Goal: Task Accomplishment & Management: Complete application form

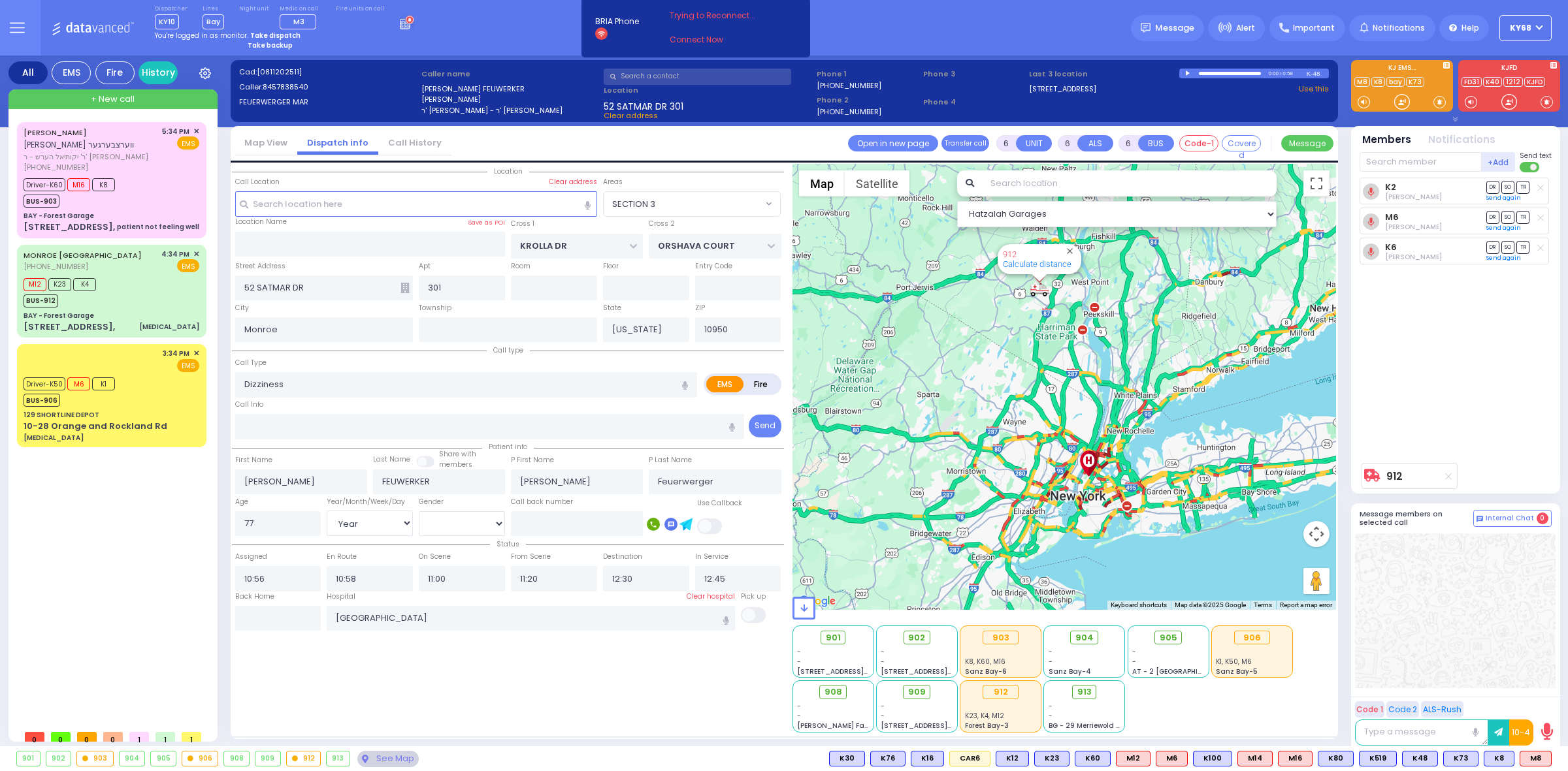
select select "SECTION 3"
select select "Year"
select select "[DEMOGRAPHIC_DATA]"
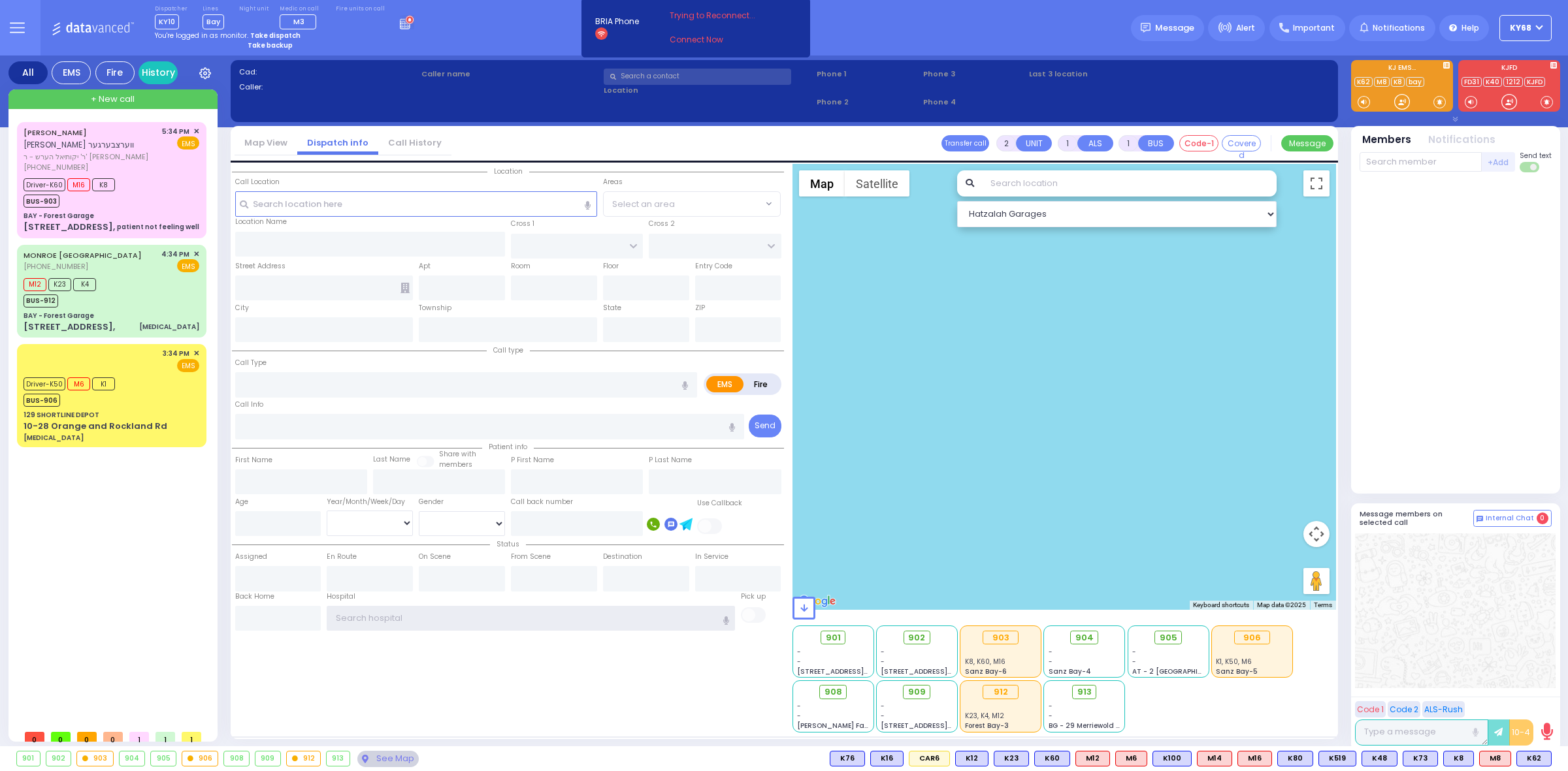
type input "ky68"
click at [503, 18] on div "Dispatcher KY10 shift has started. Are you ? [GEOGRAPHIC_DATA]" at bounding box center [784, 28] width 1568 height 55
click at [151, 545] on div "[PERSON_NAME] [PERSON_NAME] ווערצבערגער ר' יקותיאל הערש - ר' [PERSON_NAME] [PHO…" at bounding box center [114, 423] width 195 height 601
click at [690, 46] on link "Connect Now" at bounding box center [721, 40] width 103 height 12
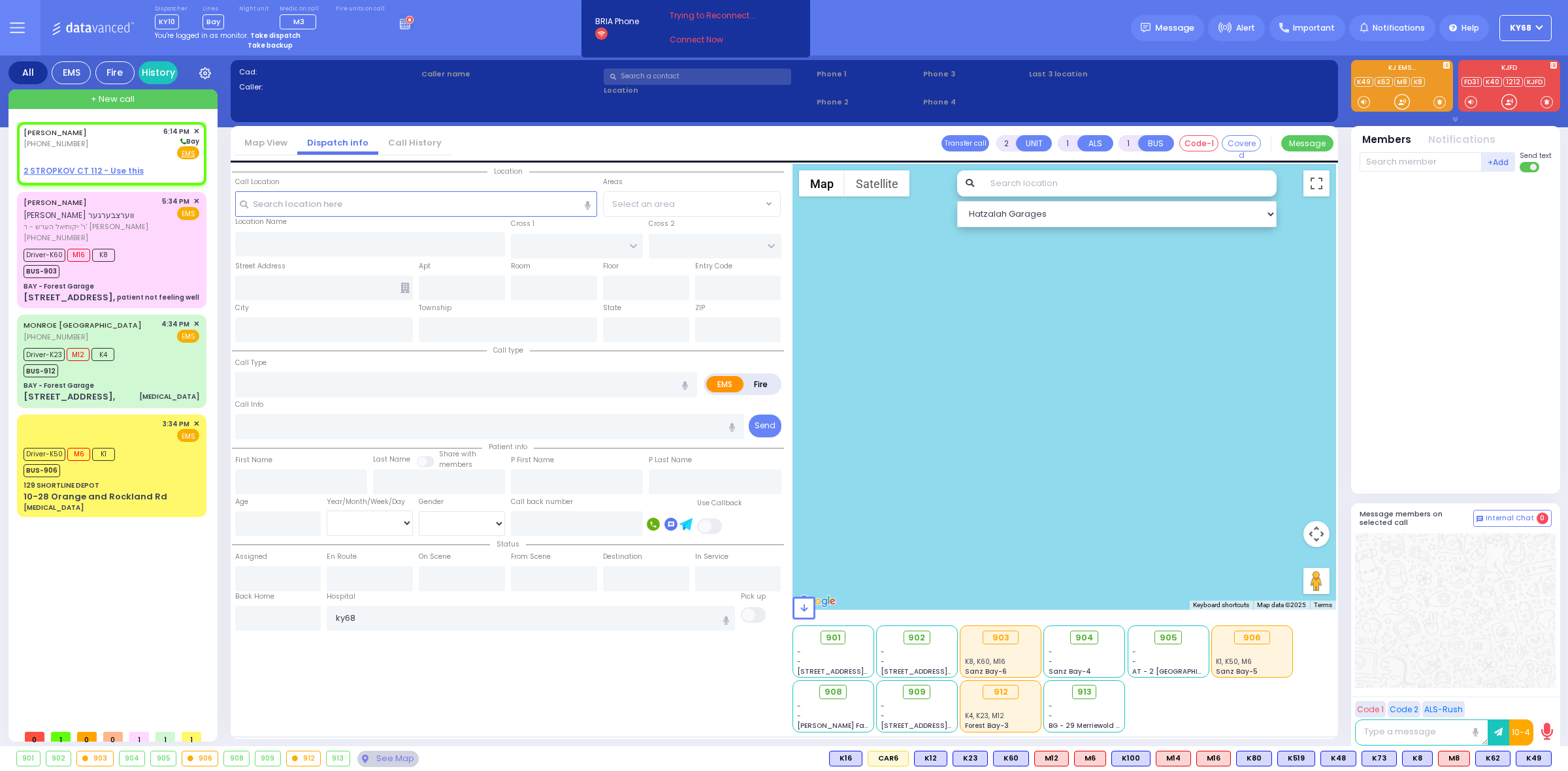
select select
radio input "true"
type input "[PERSON_NAME]"
select select
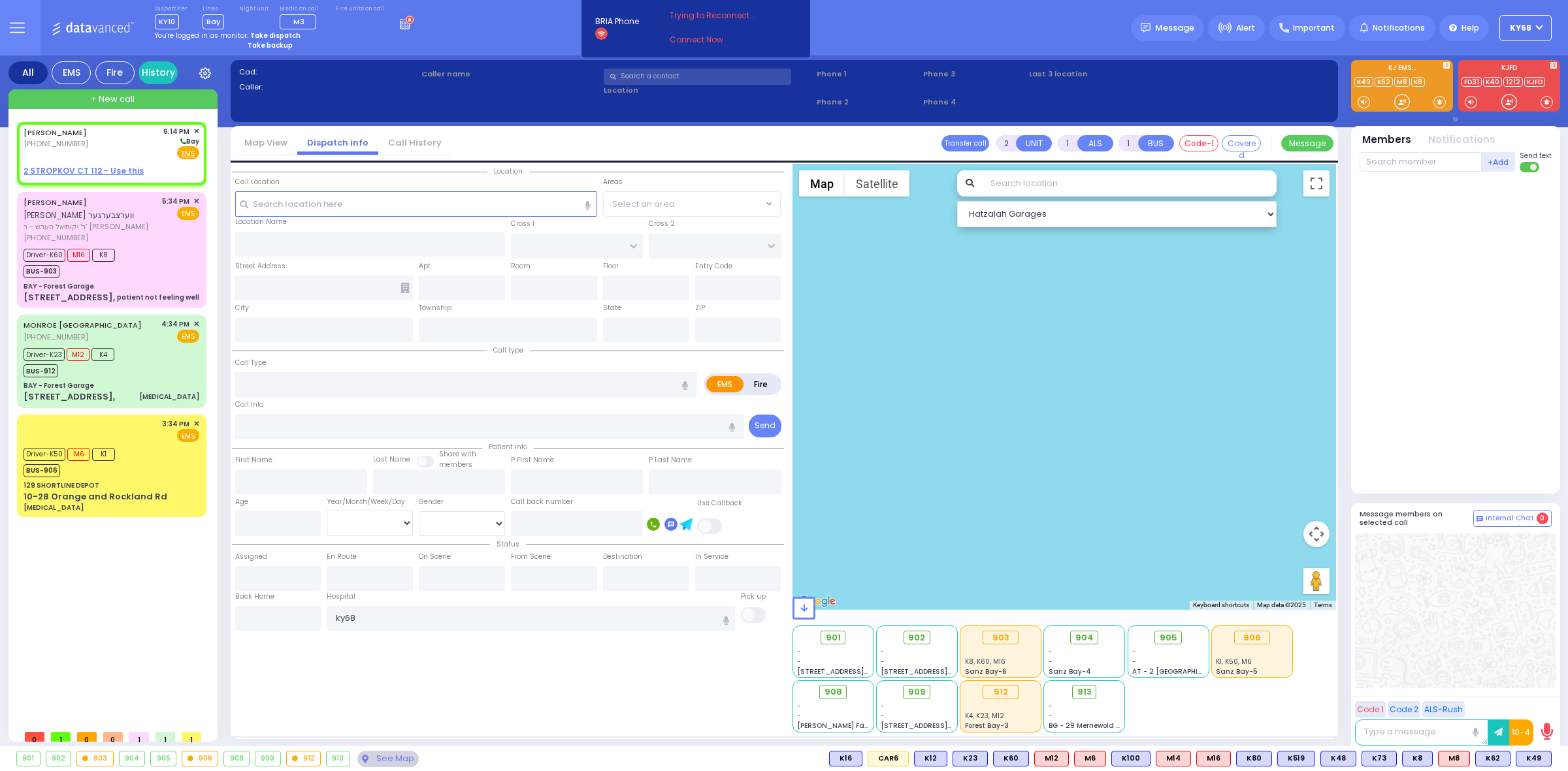
type input "18:14"
select select "Hatzalah Garages"
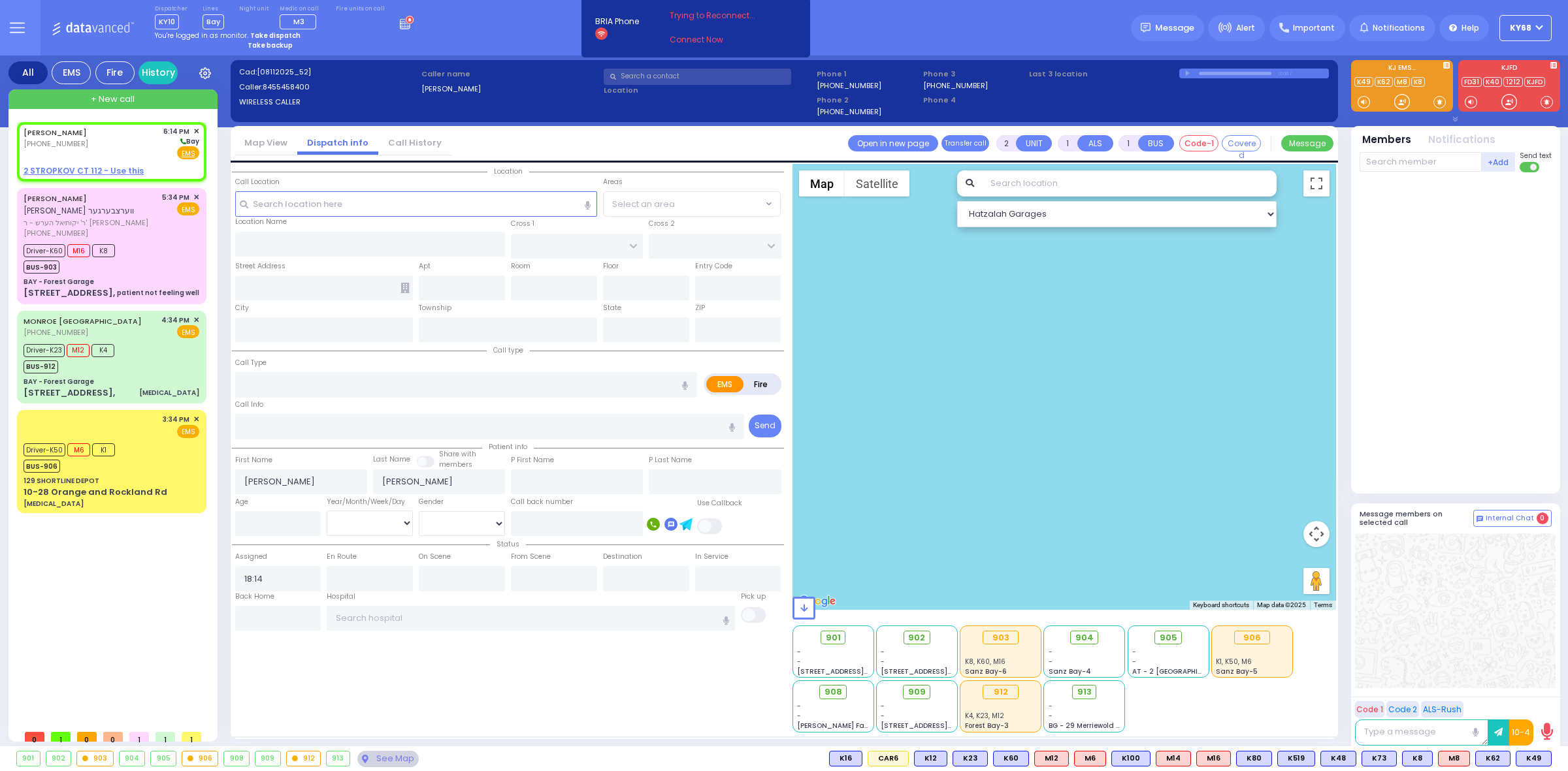
select select
radio input "true"
select select
select select "Hatzalah Garages"
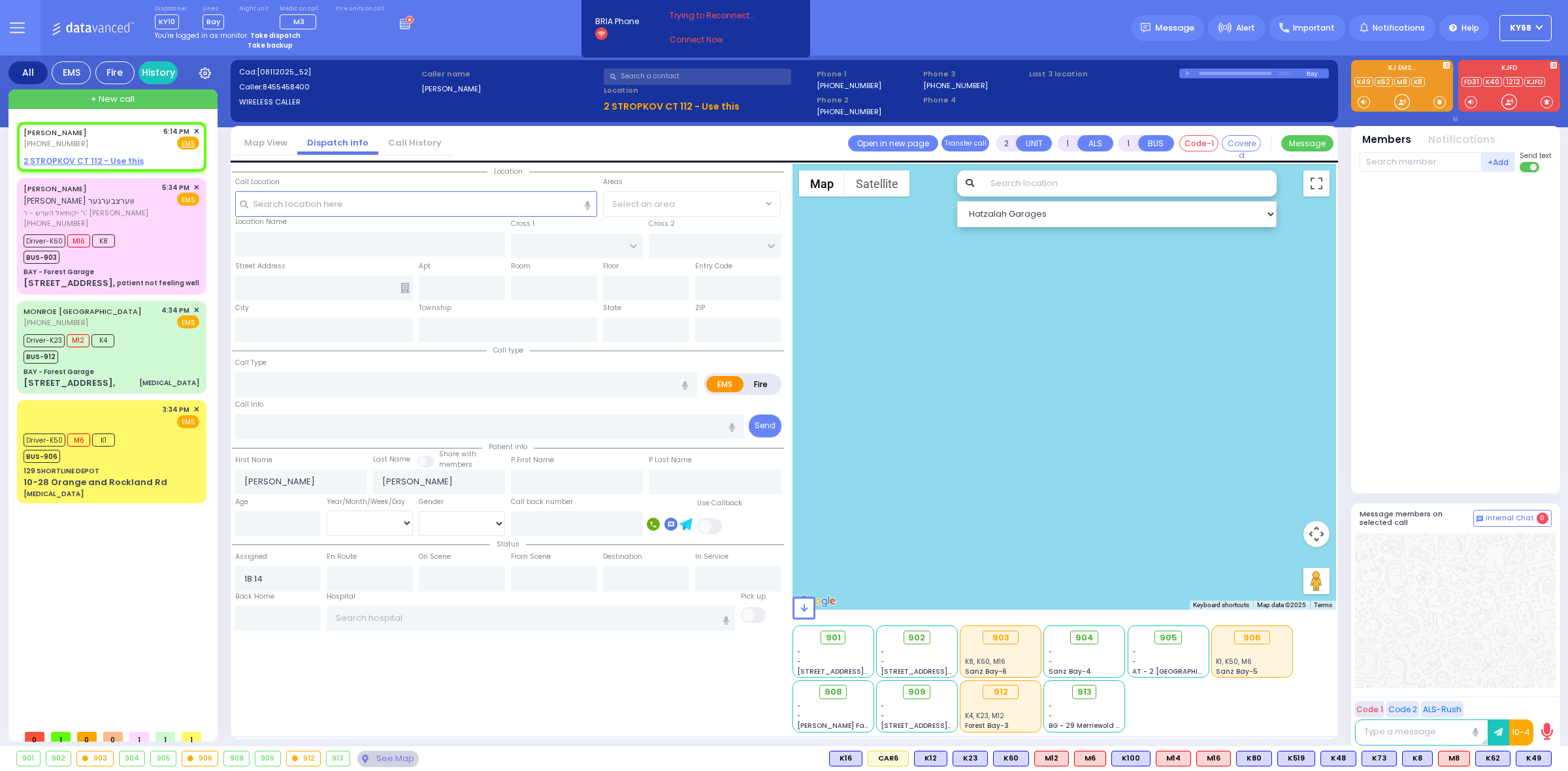
select select
radio input "true"
select select
select select "Hatzalah Garages"
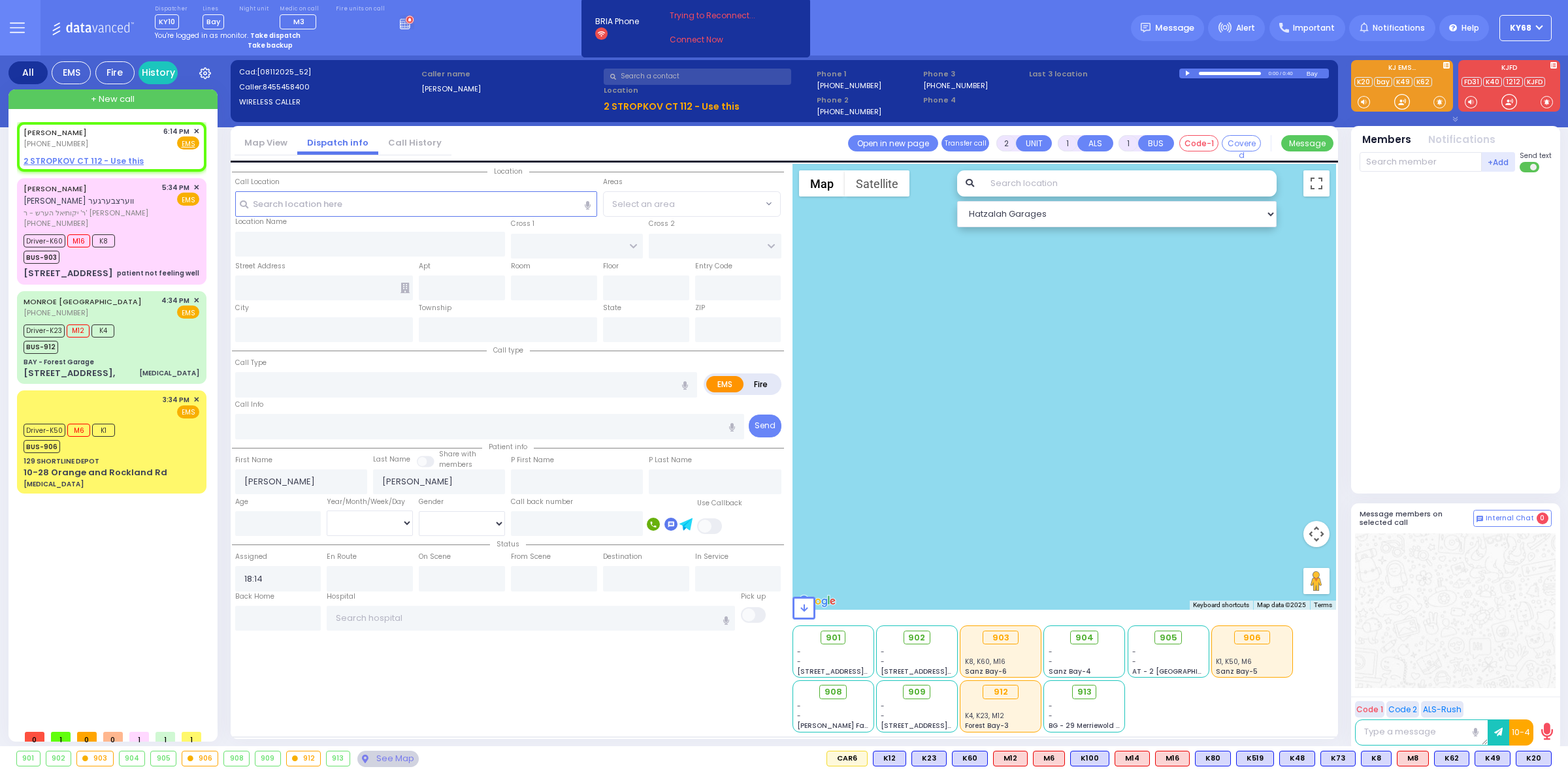
click at [1189, 70] on div "0:00 / 0:40" at bounding box center [1242, 73] width 127 height 10
click at [1186, 73] on div at bounding box center [1188, 73] width 7 height 6
click at [290, 203] on input "text" at bounding box center [416, 204] width 362 height 25
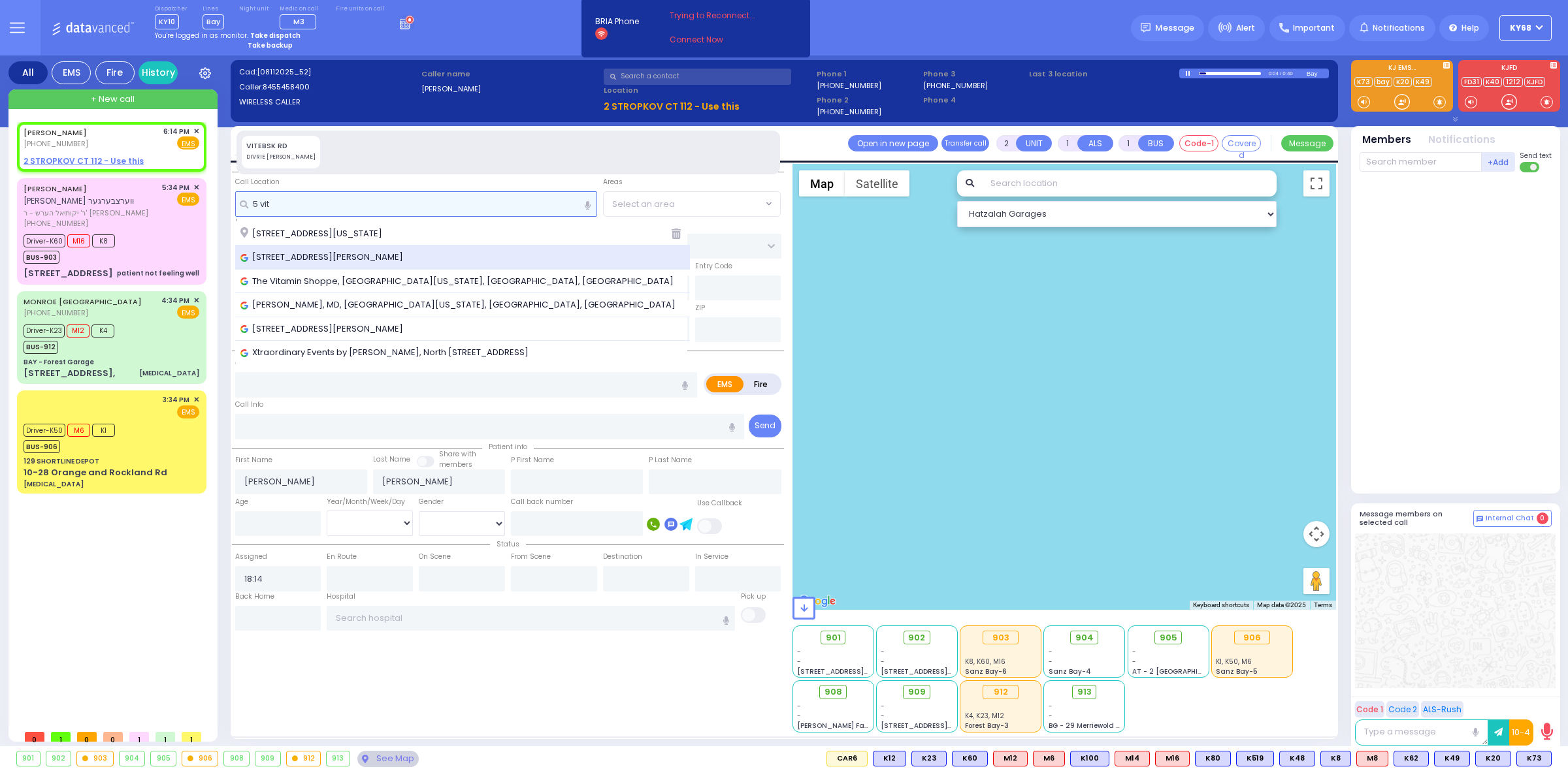
type input "5 vit"
click at [327, 253] on span "[STREET_ADDRESS][PERSON_NAME]" at bounding box center [323, 257] width 167 height 13
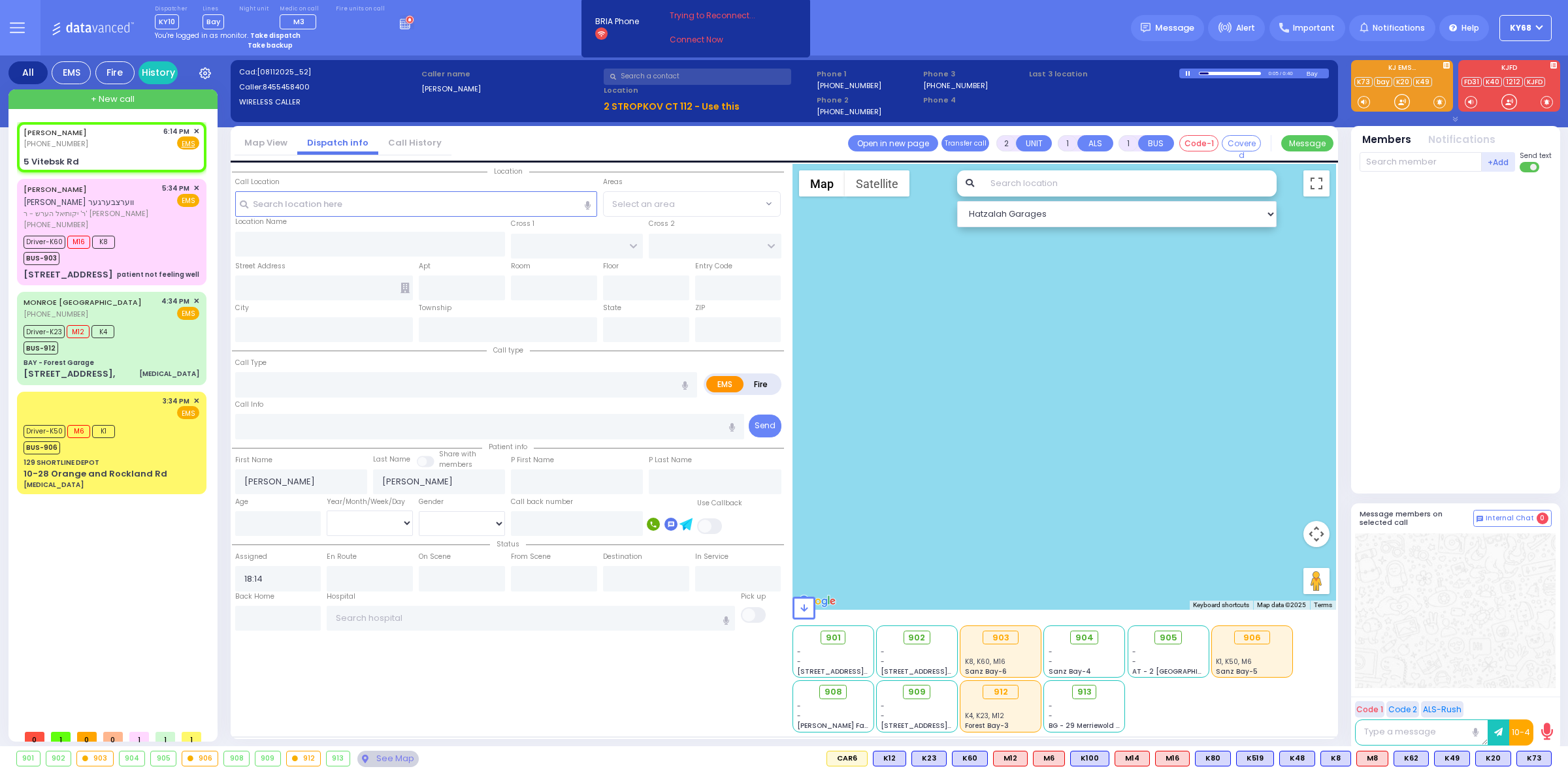
select select
radio input "true"
select select
select select "Hatzalah Garages"
type input "5 Vitebsk Rd"
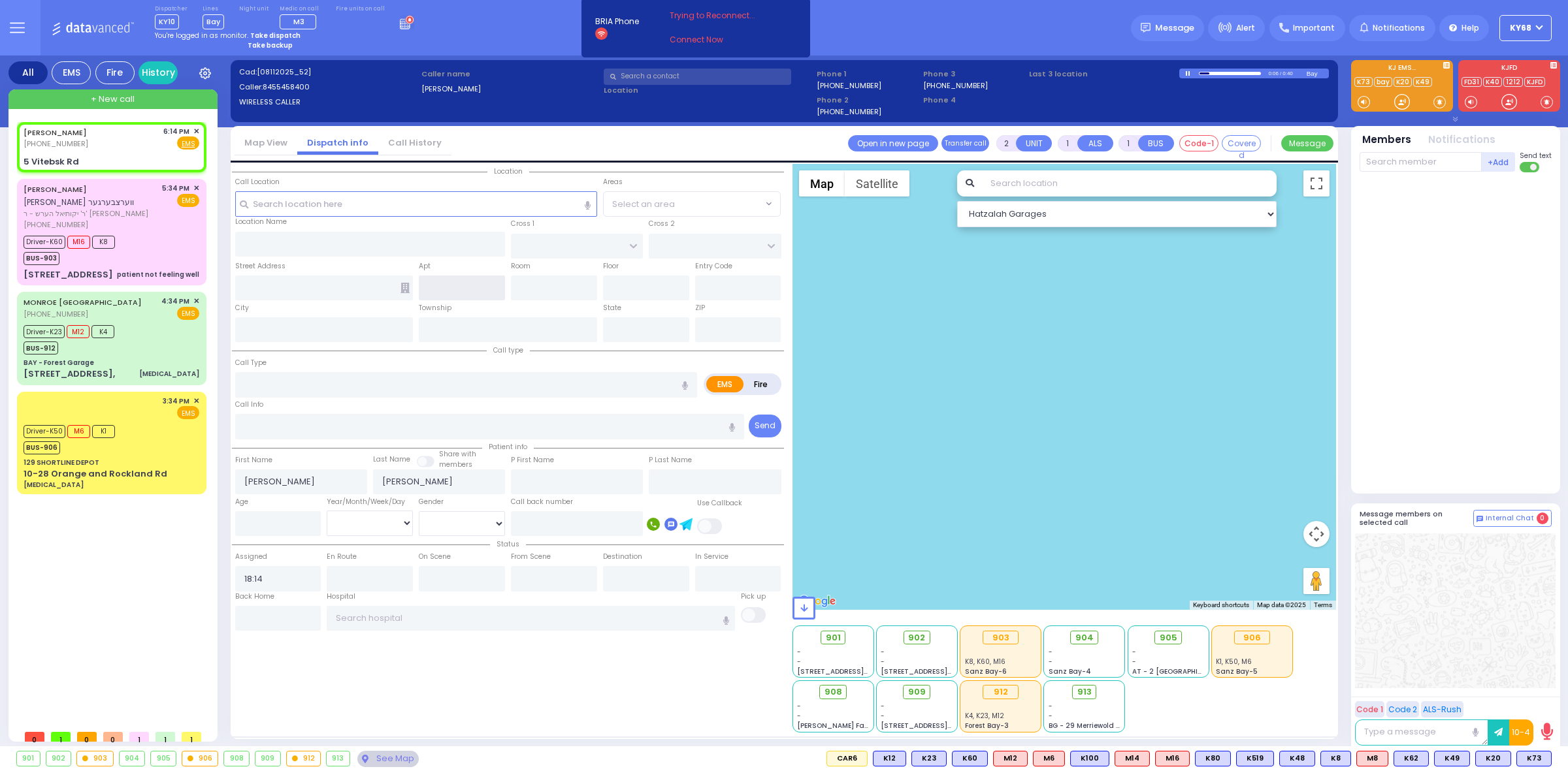
type input "[PERSON_NAME]"
type input "[US_STATE]"
type input "10950"
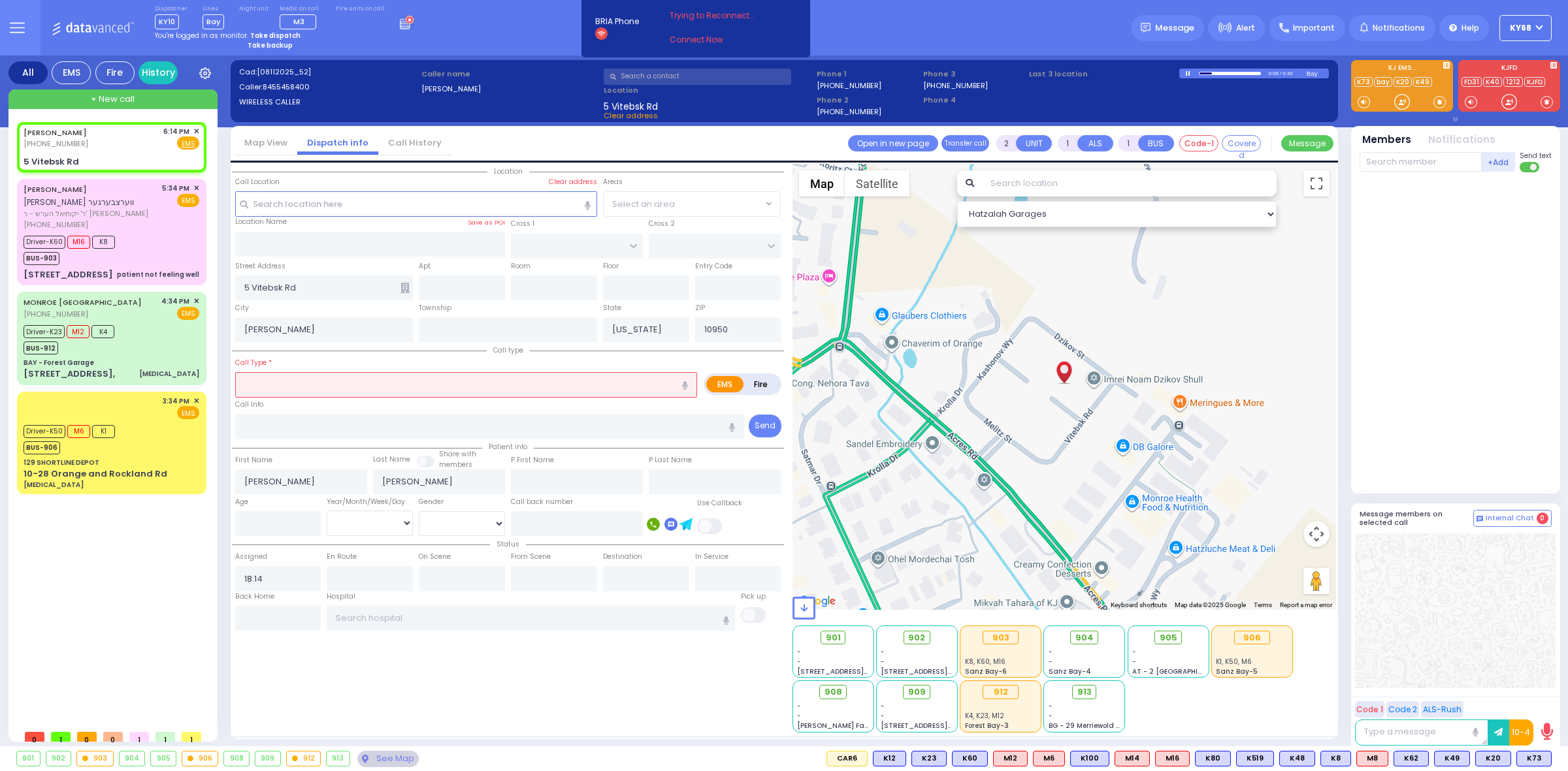
click at [299, 383] on input "text" at bounding box center [466, 385] width 462 height 25
type input "MVA"
click at [284, 410] on div "MVA" at bounding box center [466, 410] width 455 height 13
type input "4"
click at [303, 354] on div "Call type Call Type MVA MVA EMS" at bounding box center [508, 392] width 552 height 98
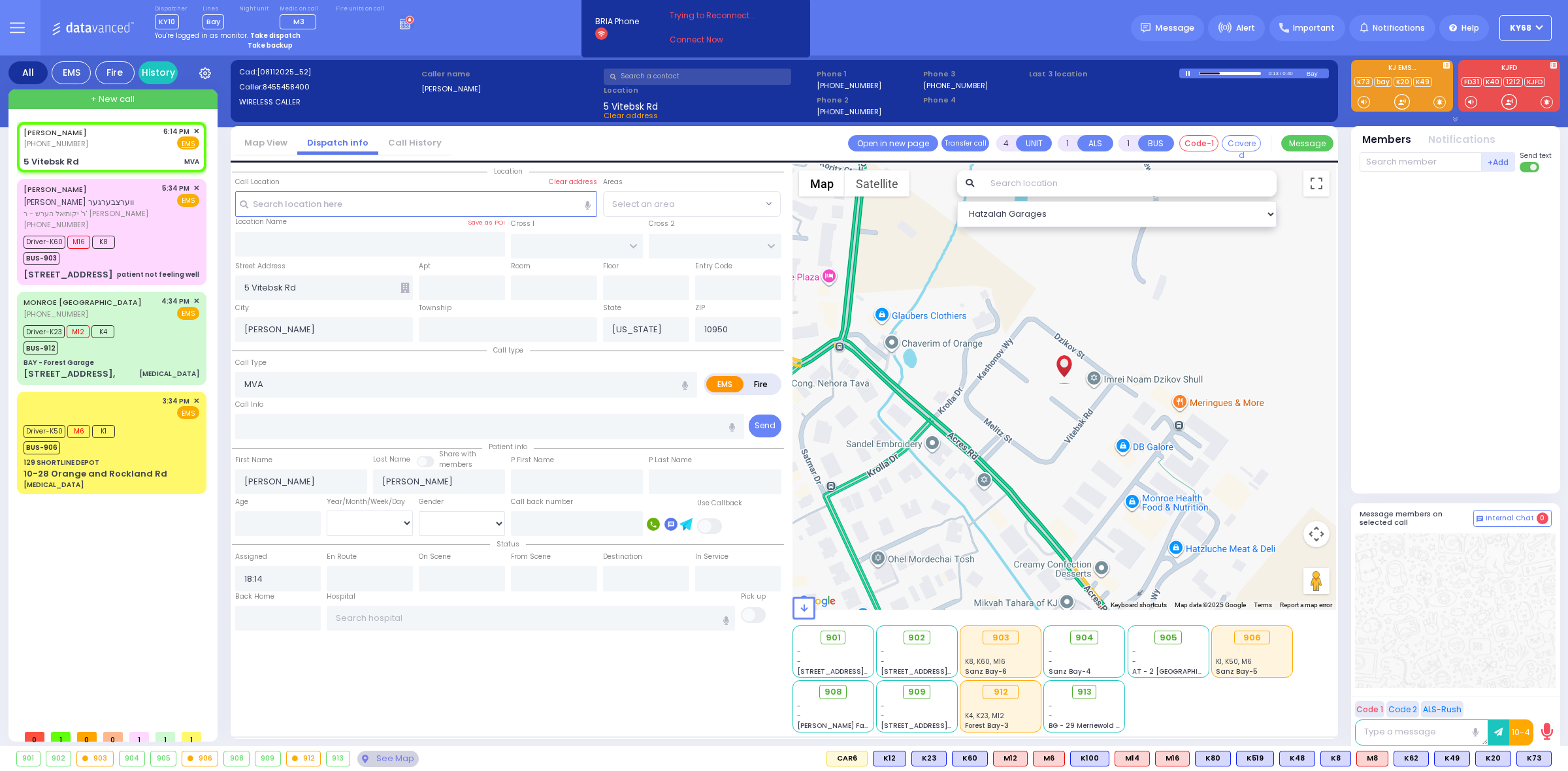
select select
radio input "true"
select select
select select "Hatzalah Garages"
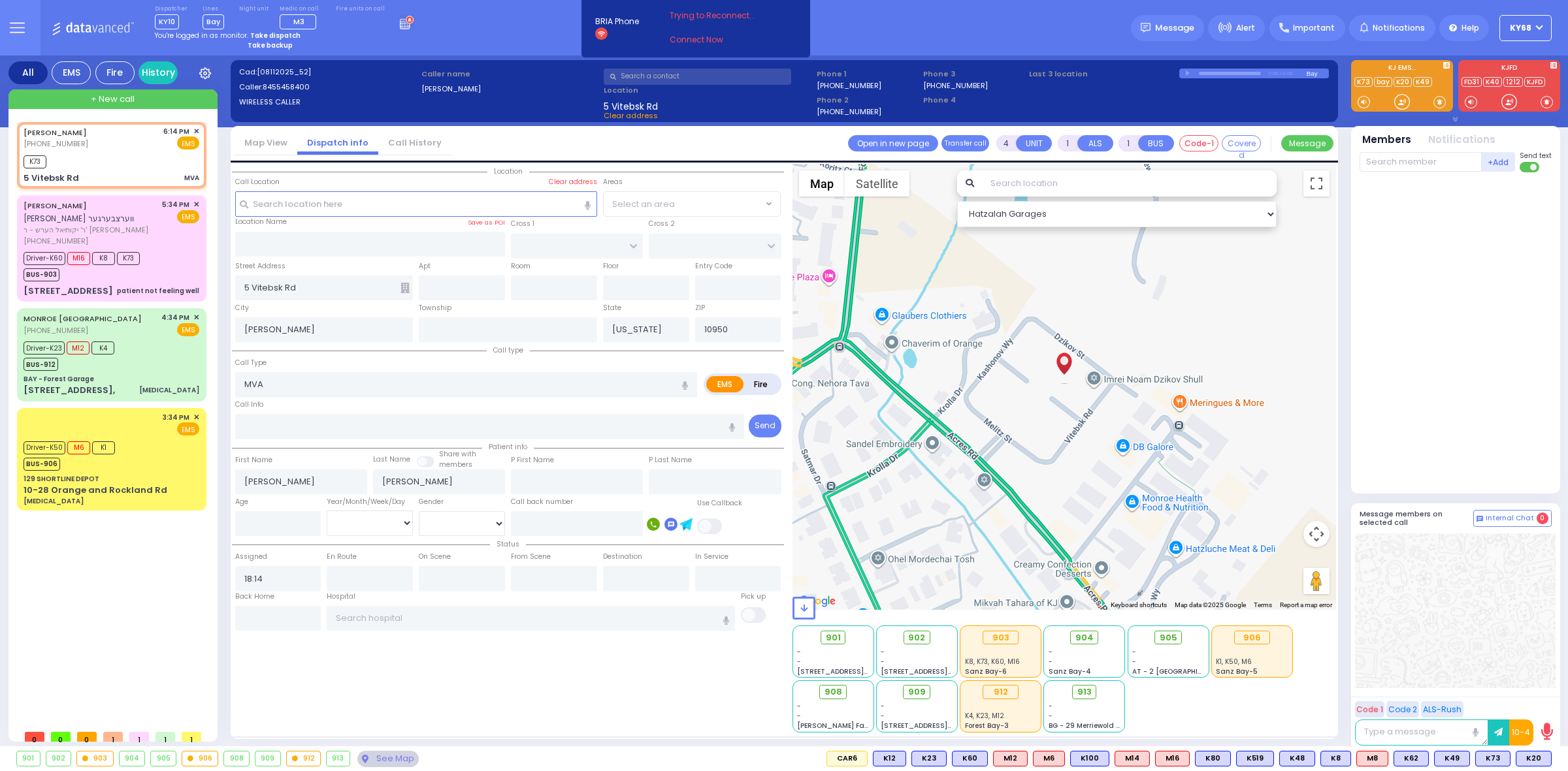
select select
radio input "true"
select select
type input "18:16"
select select "Hatzalah Garages"
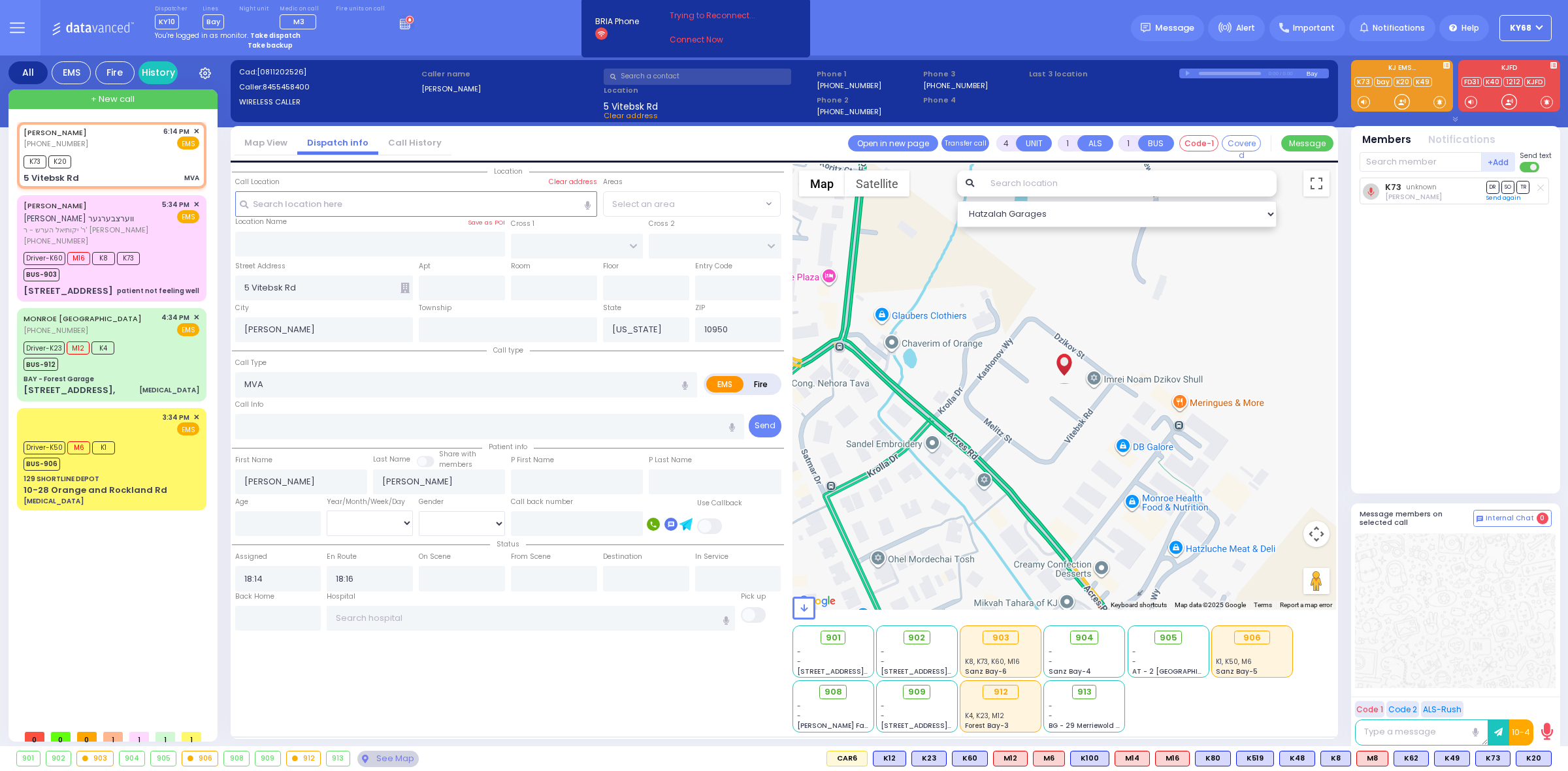
select select
radio input "true"
select select
select select "Hatzalah Garages"
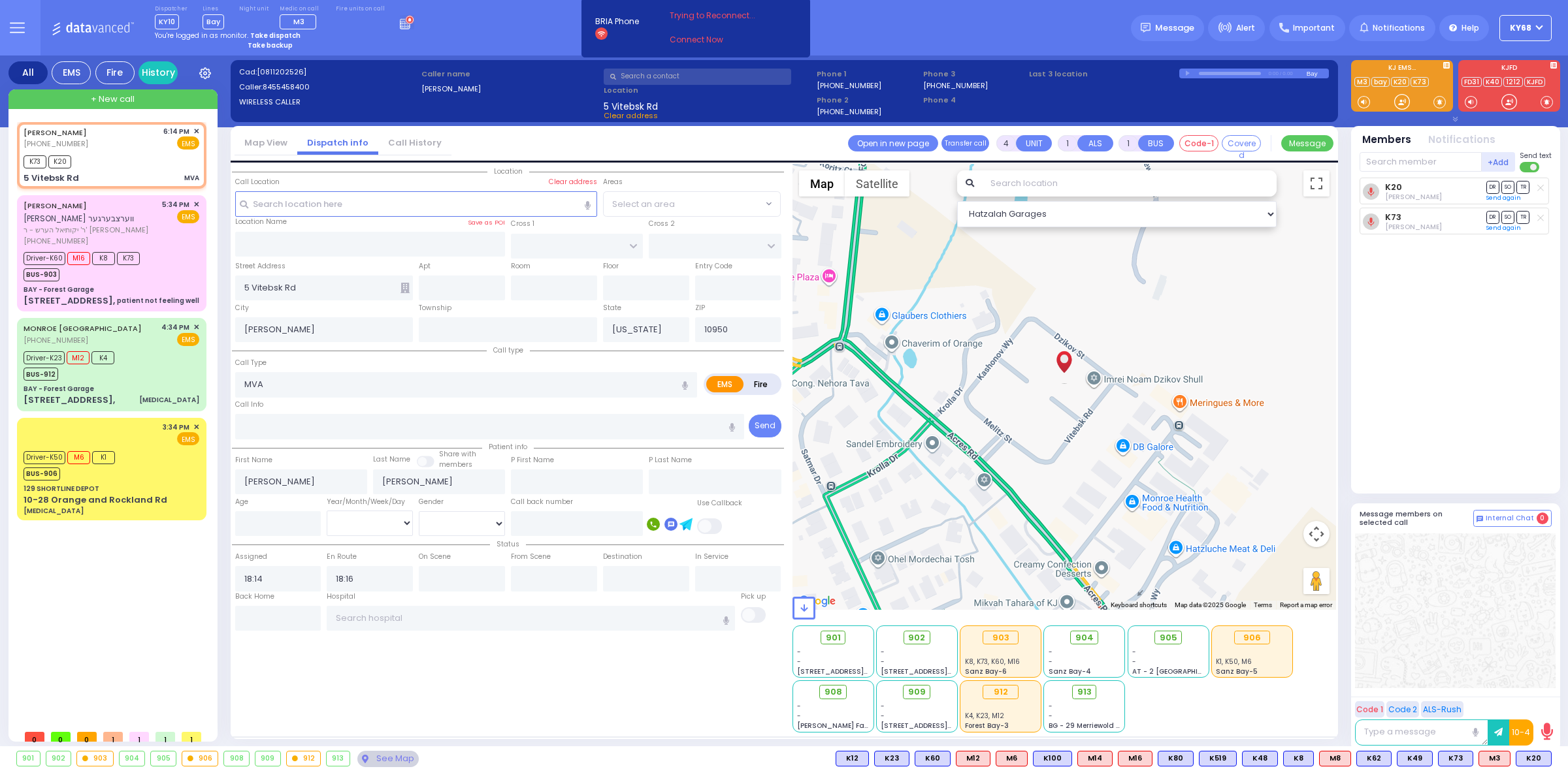
click at [1387, 343] on div "K20 [PERSON_NAME] Perl DR SO TR Sending text K73" at bounding box center [1457, 330] width 195 height 305
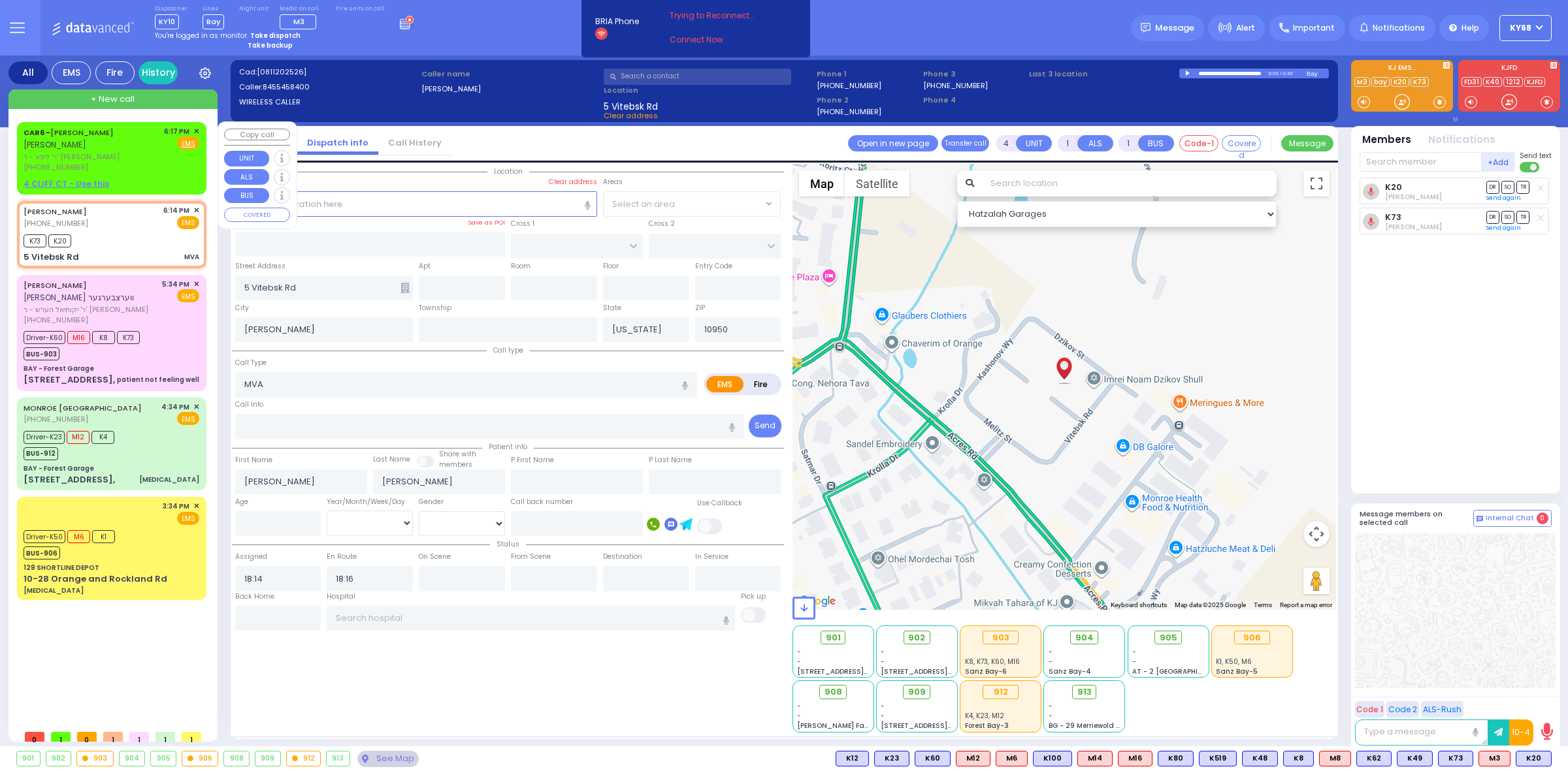
click at [24, 132] on span "CAR6 -" at bounding box center [37, 133] width 27 height 11
type input "2"
select select
radio input "true"
type input "[PERSON_NAME]"
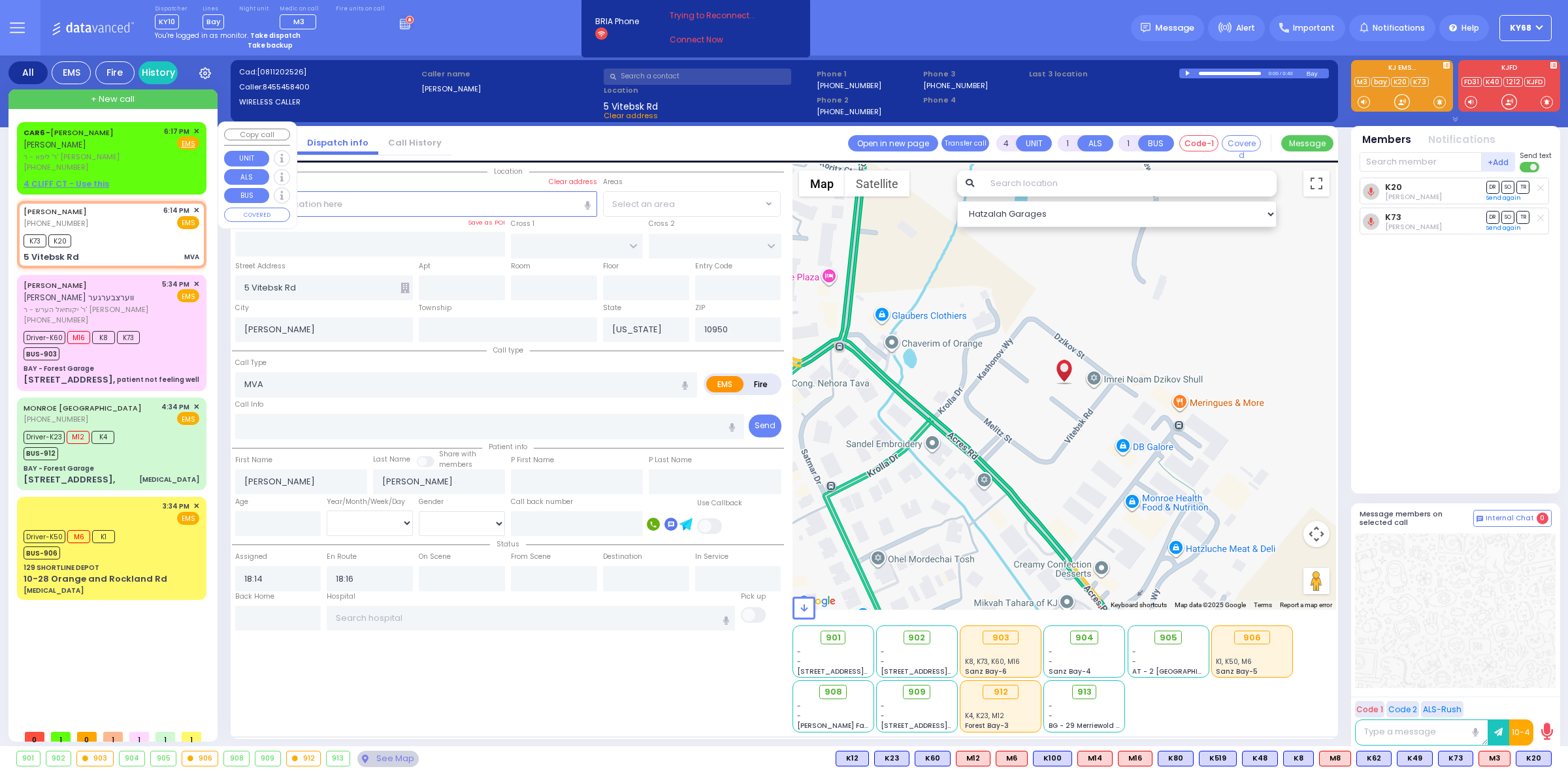
type input "[PERSON_NAME]"
select select
type input "18:17"
select select "Hatzalah Garages"
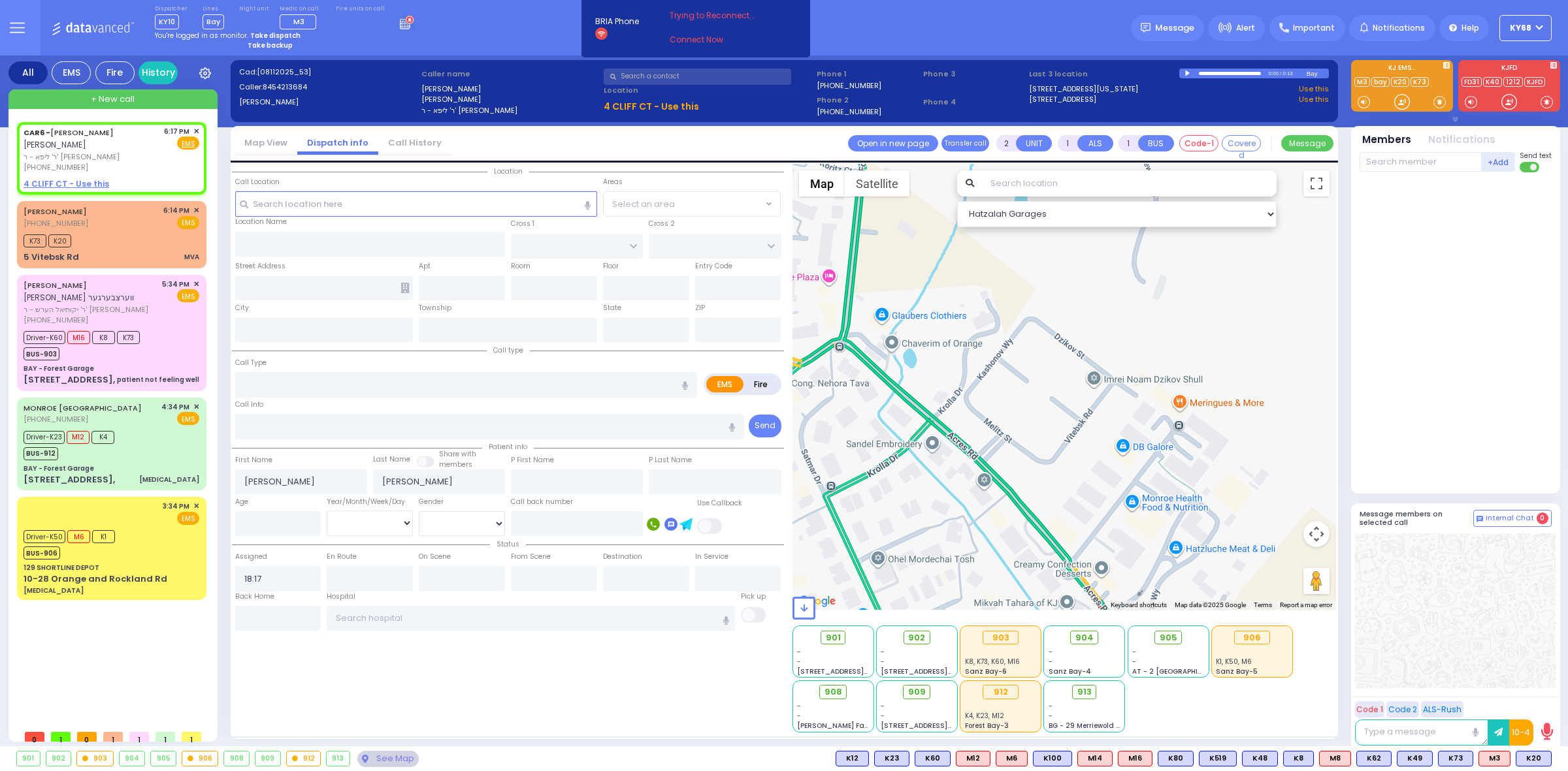
click at [1186, 72] on div at bounding box center [1188, 73] width 7 height 6
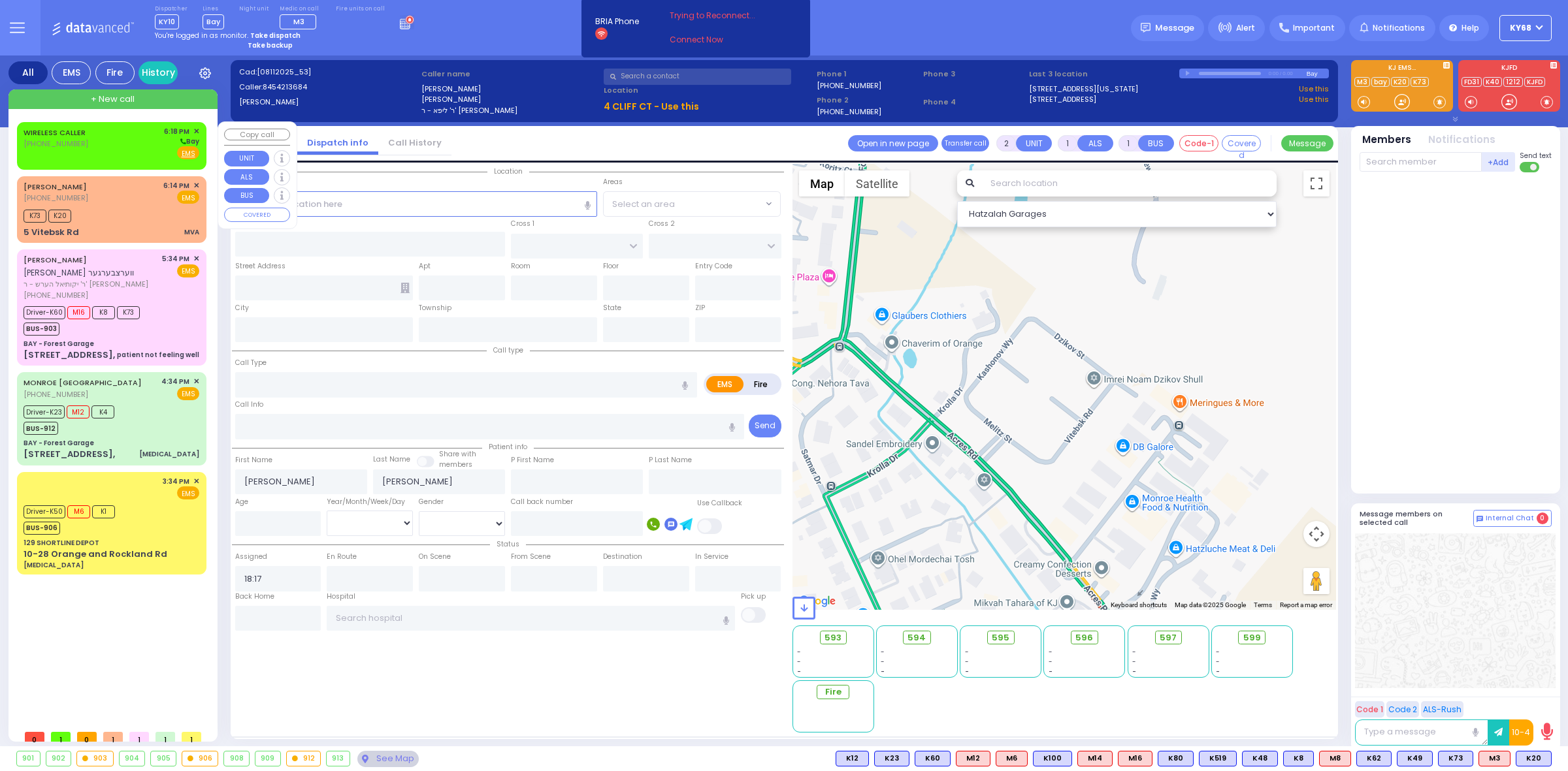
click at [42, 123] on div "WIRELESS CALLER [PHONE_NUMBER] 6:18 PM ✕ EMS" at bounding box center [111, 146] width 189 height 47
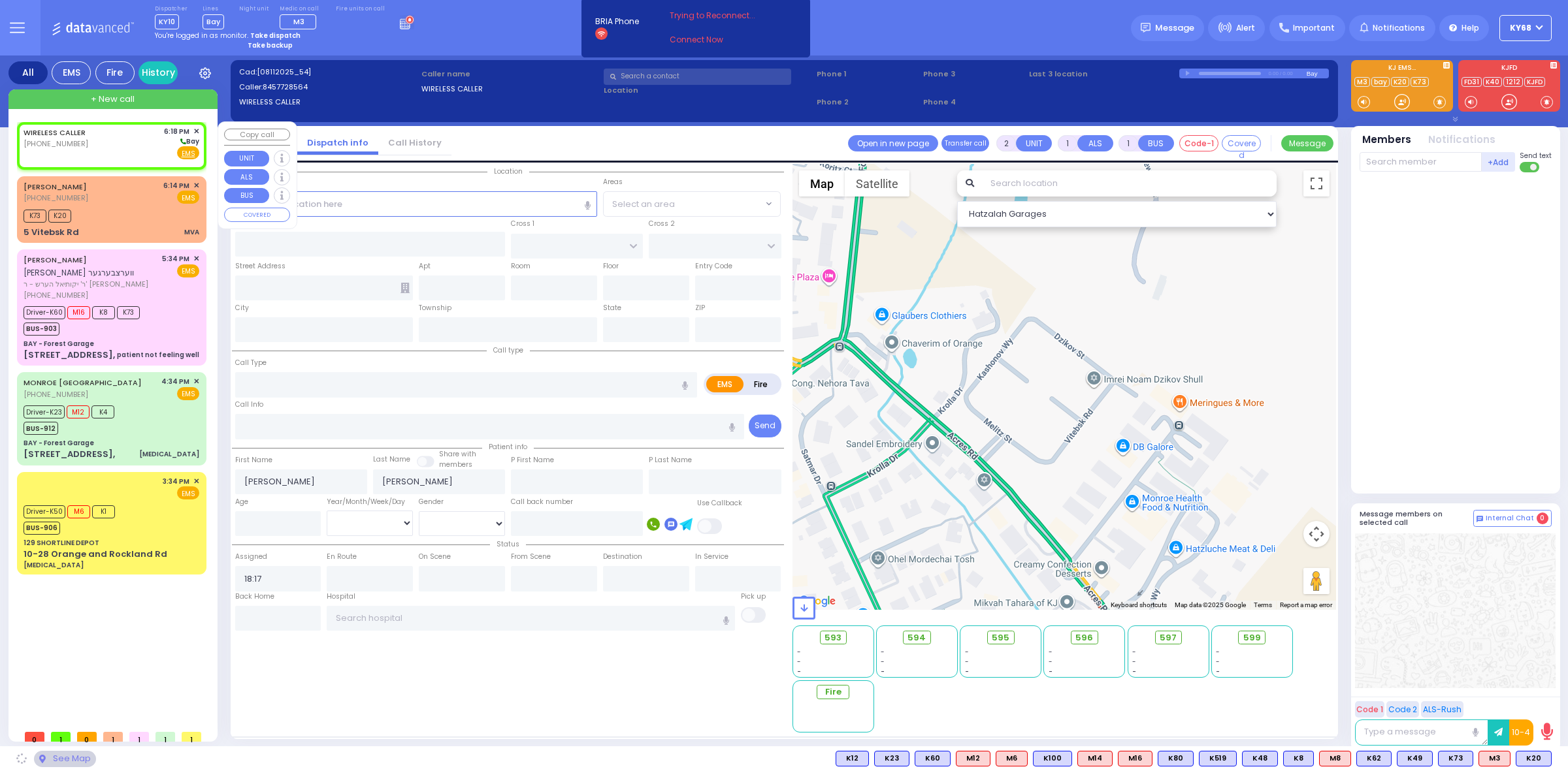
select select
radio input "true"
select select
type input "18:18"
select select "Hatzalah Garages"
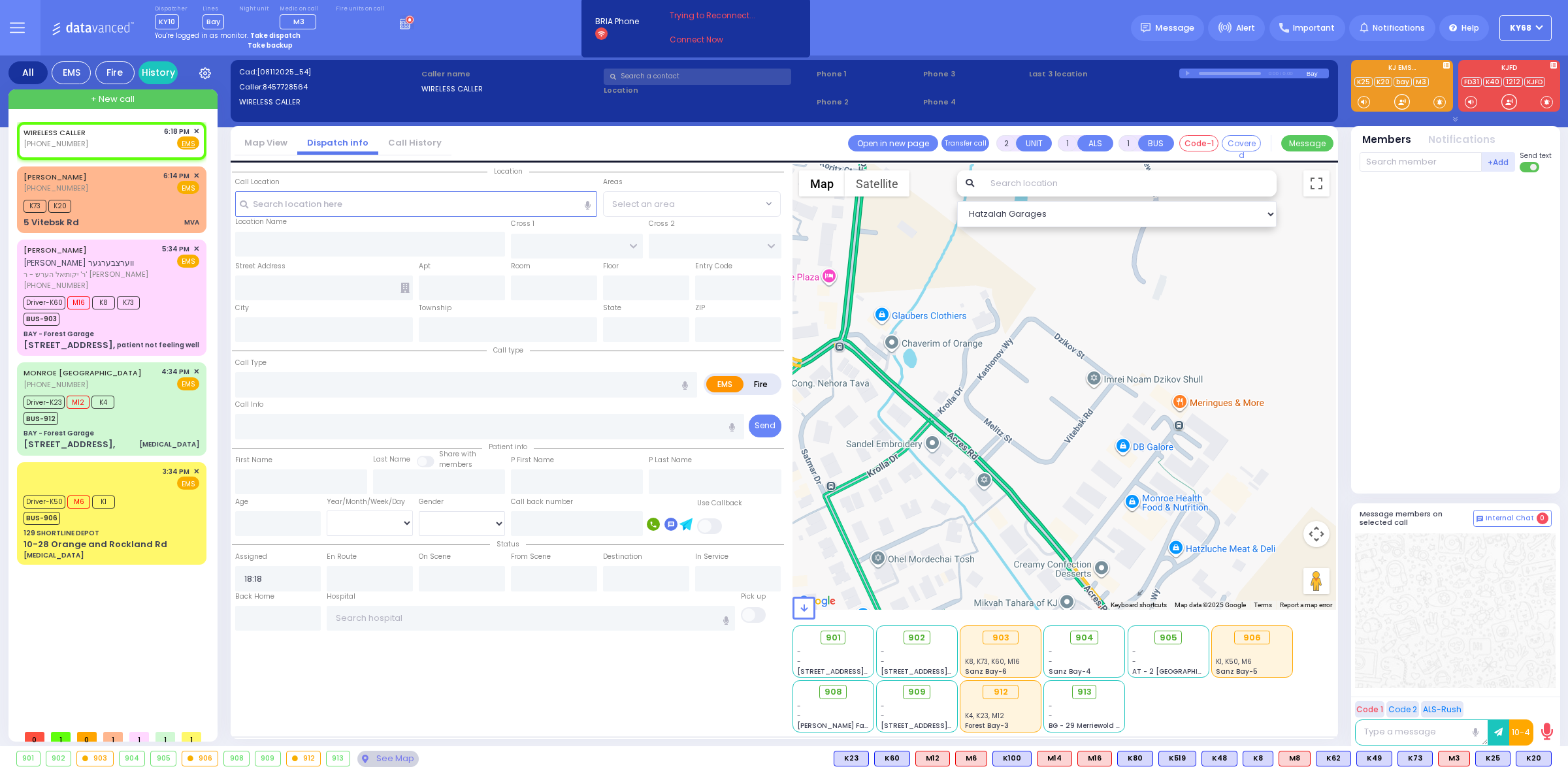
select select
radio input "true"
select select
select select "Hatzalah Garages"
click at [1187, 71] on div at bounding box center [1188, 73] width 7 height 6
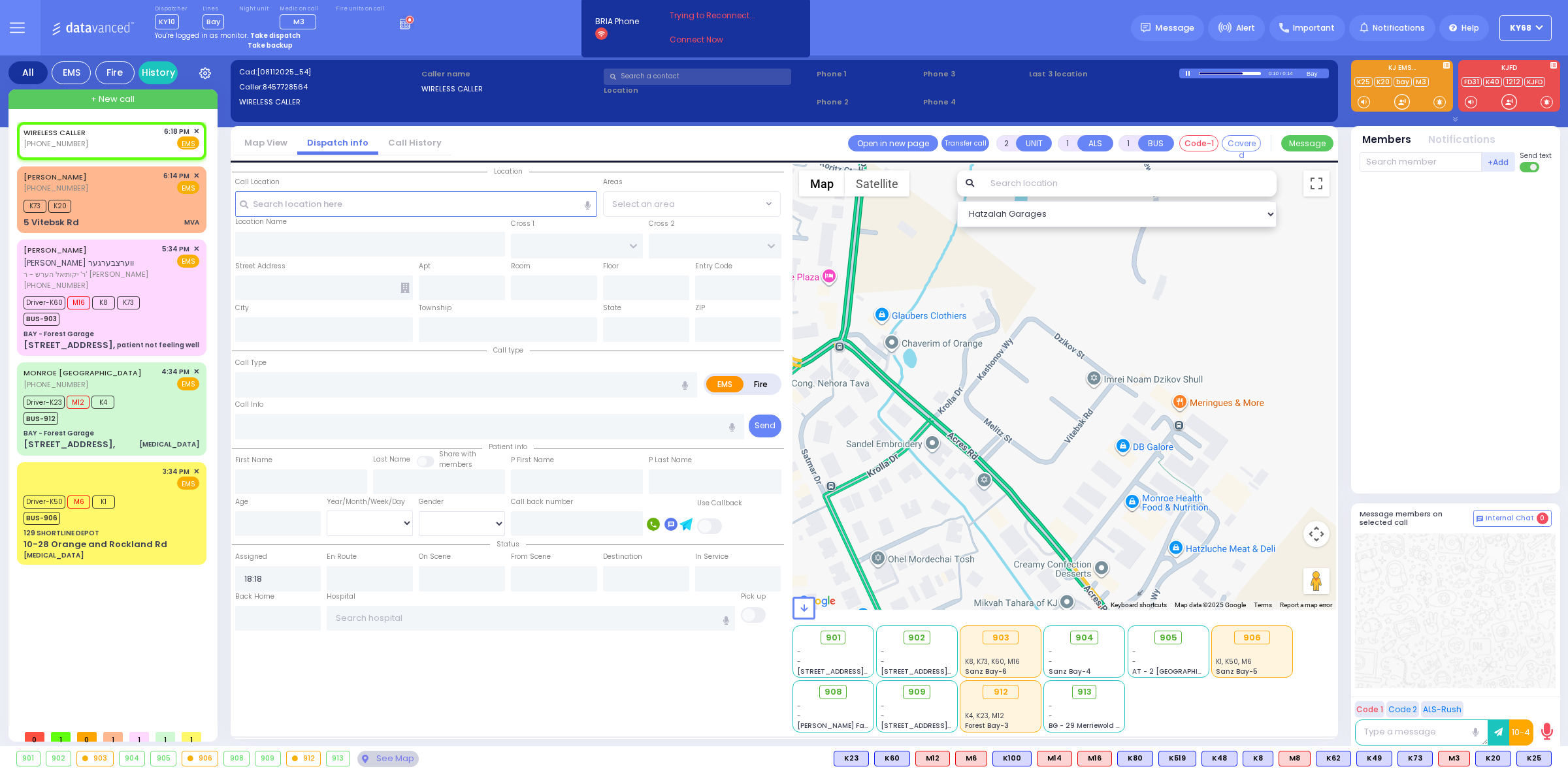
click at [422, 38] on div "Dispatcher KY10 shift has started. Are you ? [GEOGRAPHIC_DATA]" at bounding box center [784, 28] width 1568 height 55
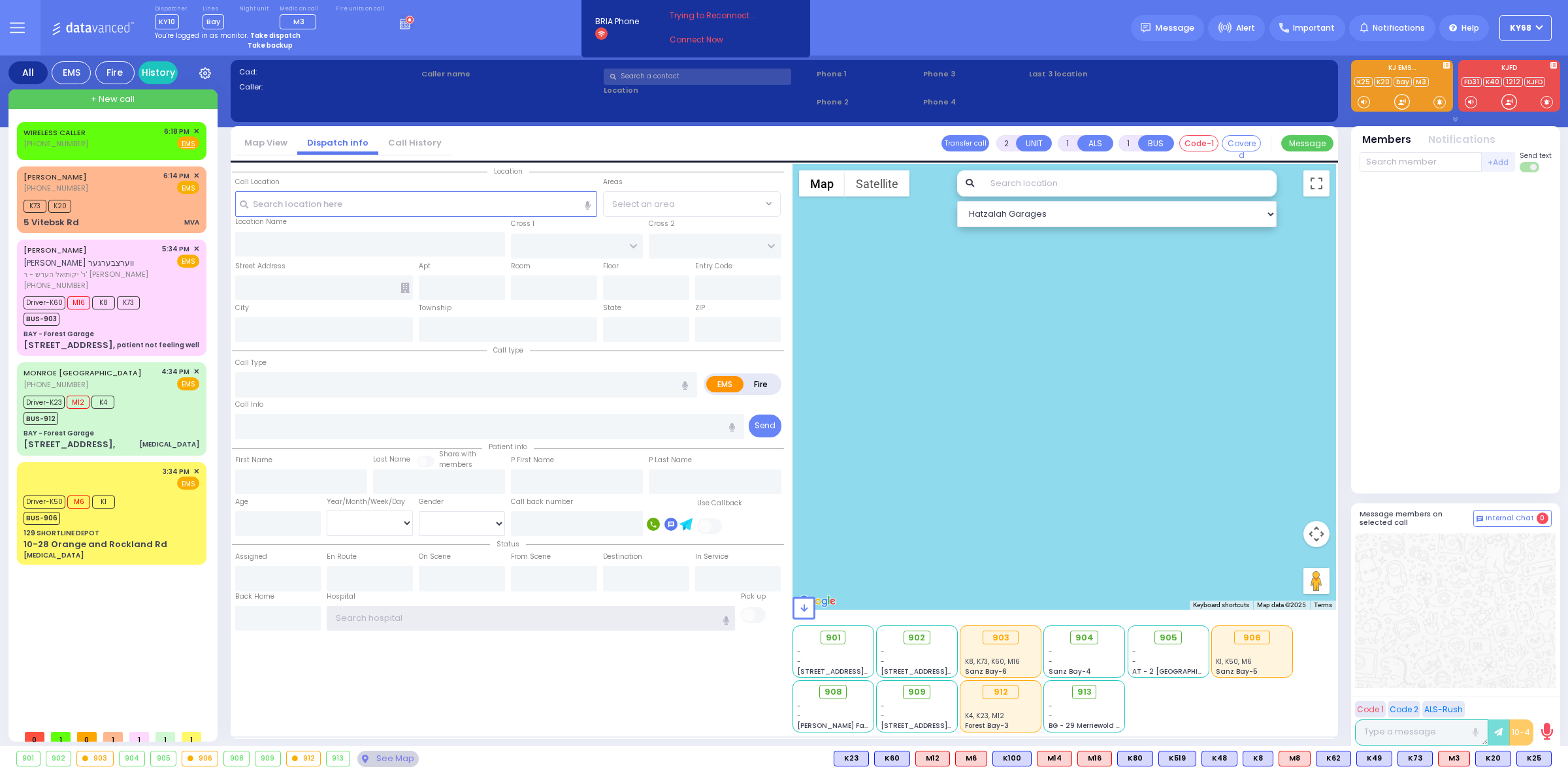
type input "ky68"
click at [1424, 291] on div at bounding box center [1455, 333] width 192 height 311
